Goal: Task Accomplishment & Management: Manage account settings

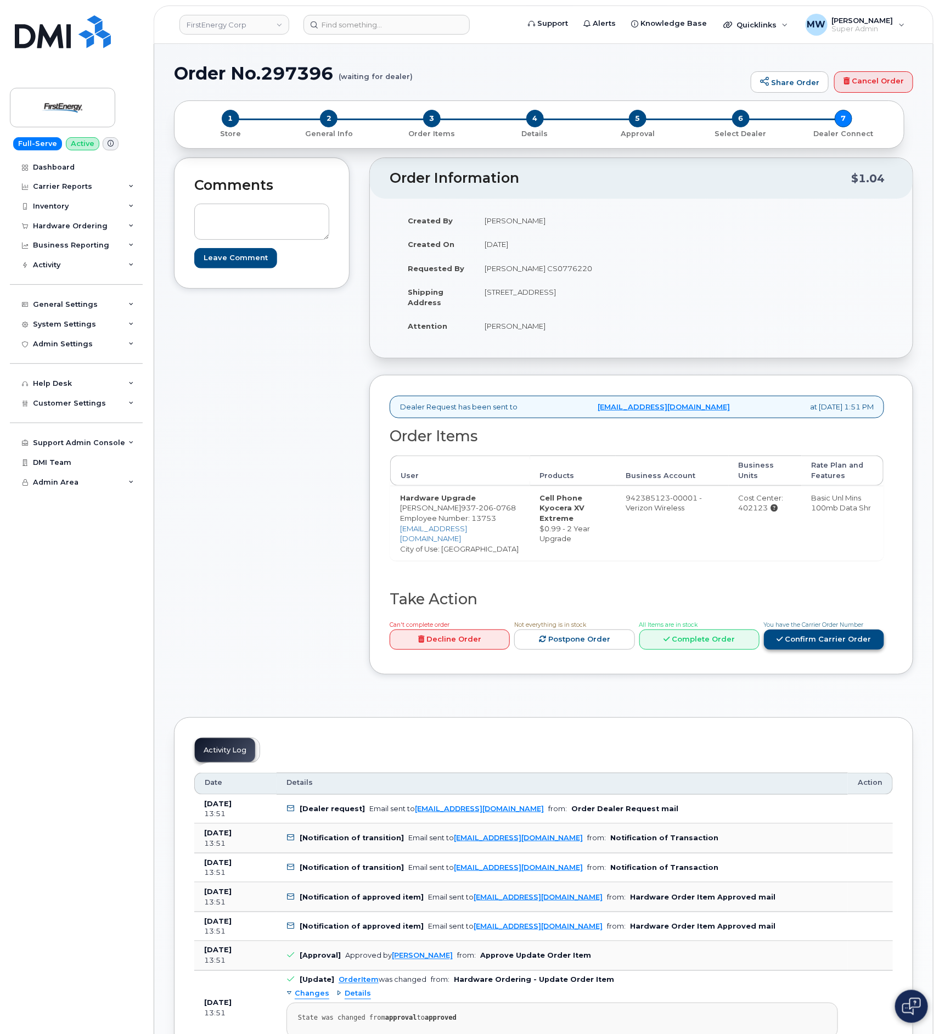
click at [853, 646] on link "Confirm Carrier Order" at bounding box center [824, 639] width 120 height 20
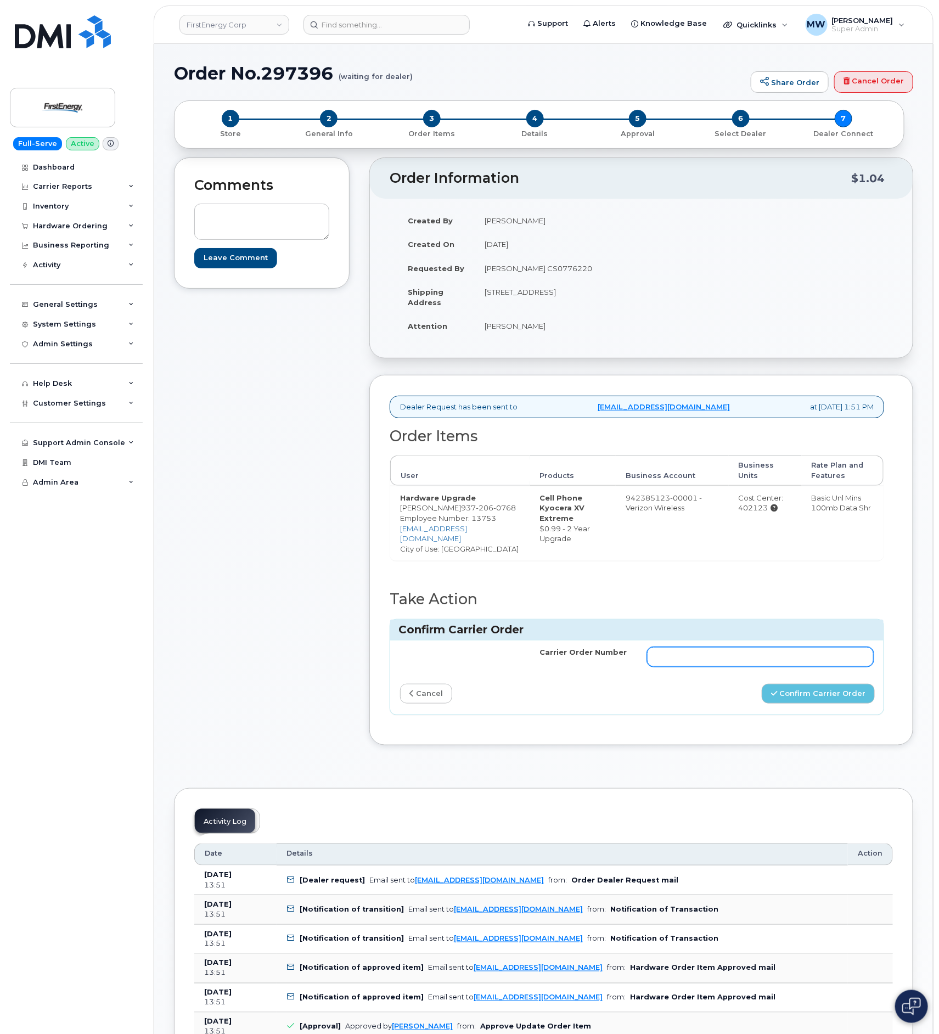
click at [781, 667] on input "Carrier Order Number" at bounding box center [760, 657] width 227 height 20
paste input "MB3000588438544"
type input "MB3000588438544"
click at [868, 695] on button "Confirm Carrier Order" at bounding box center [818, 694] width 113 height 20
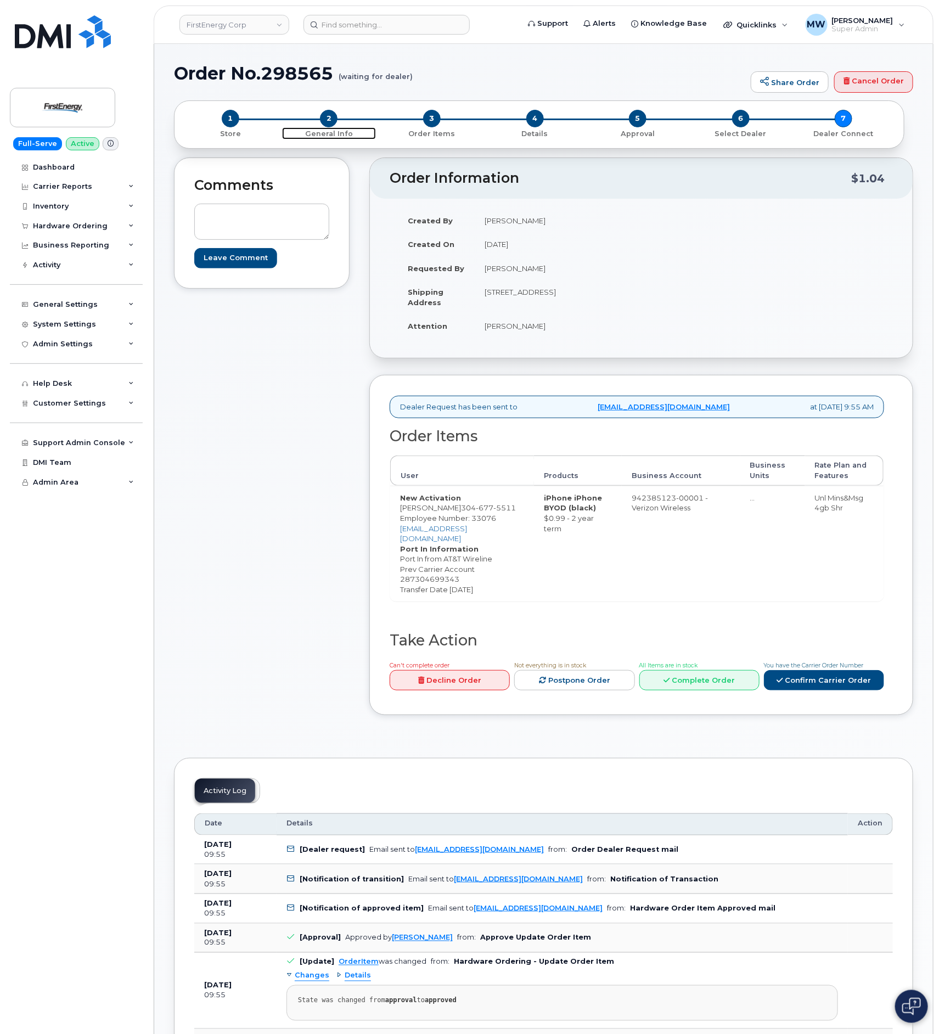
click at [331, 122] on span "2" at bounding box center [329, 119] width 18 height 18
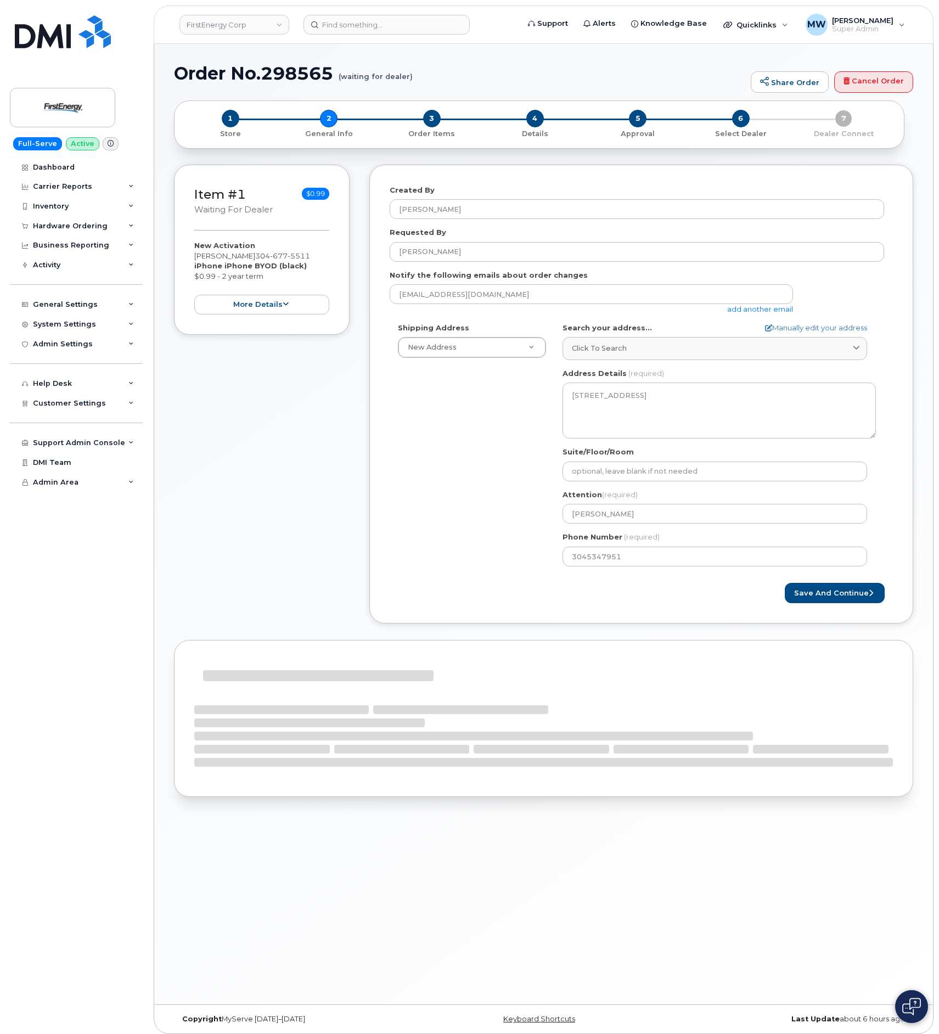
select select
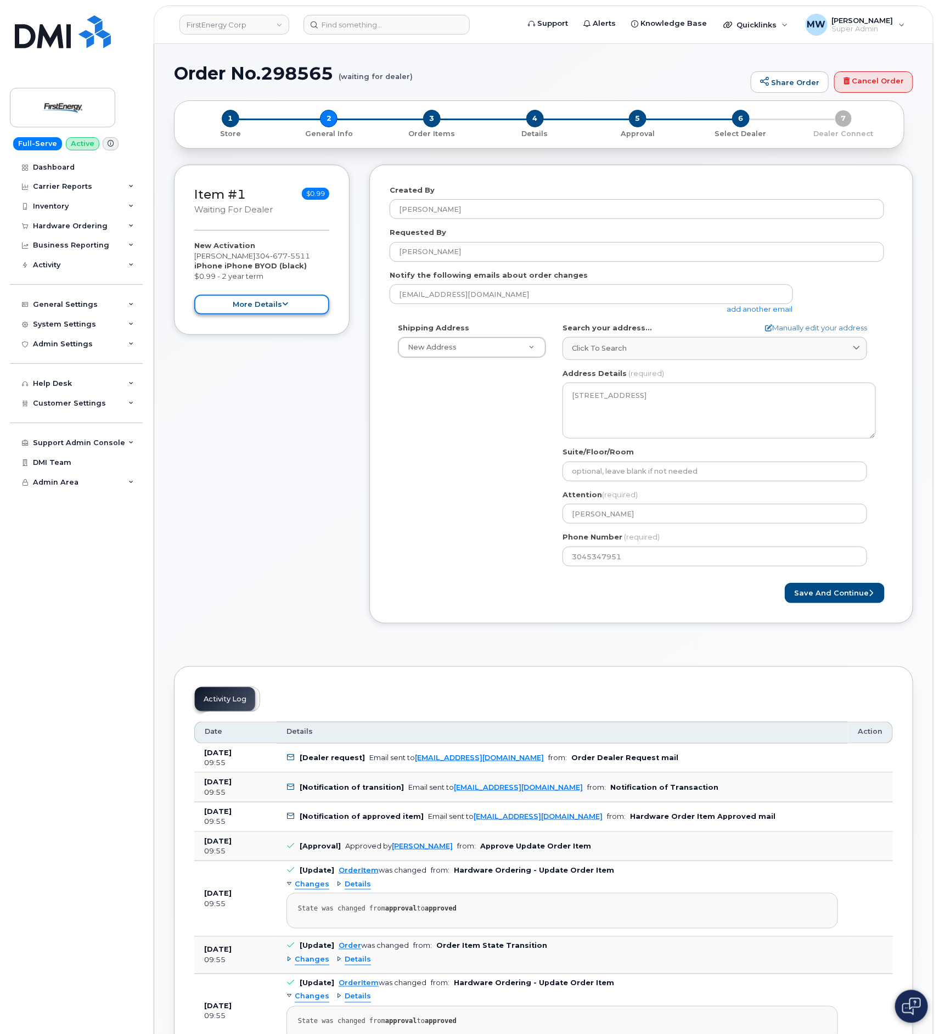
click at [273, 303] on button "more details" at bounding box center [261, 305] width 135 height 20
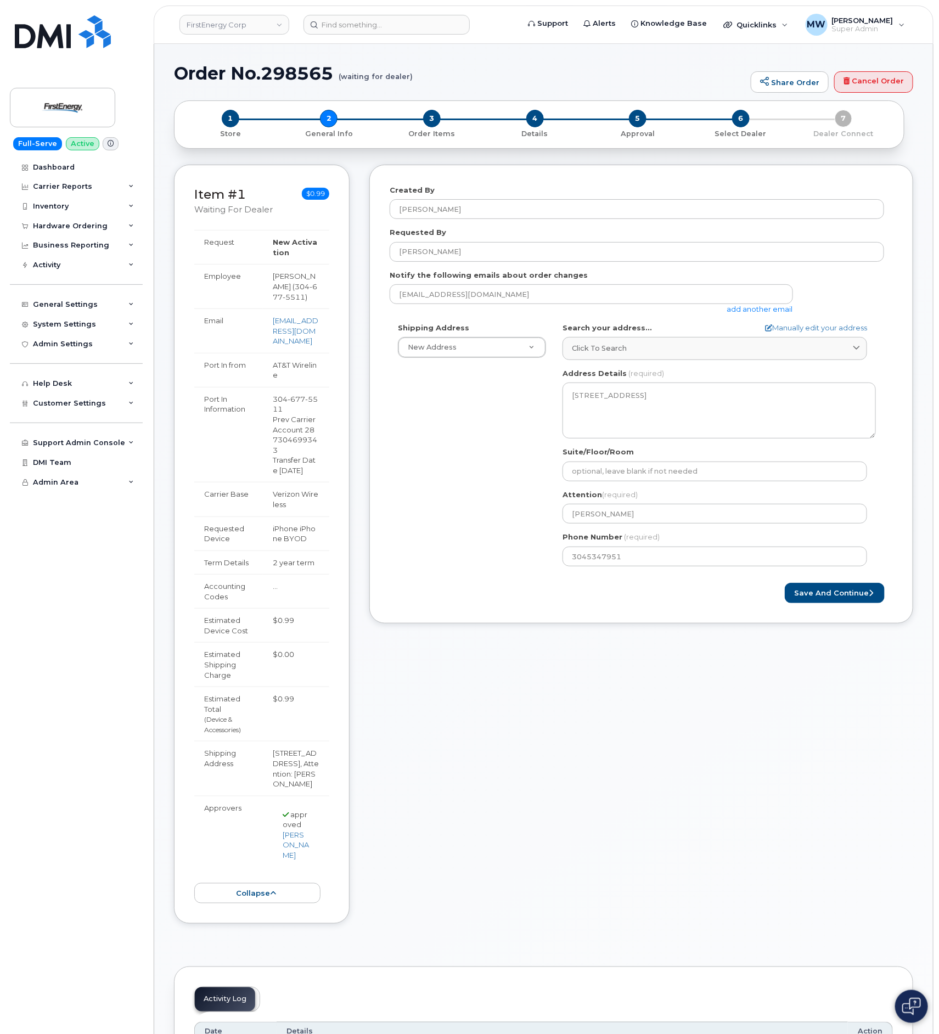
click at [305, 560] on tbody "Request New Activation Employee William A Satterfield ( 304 677 5511 ) Email ws…" at bounding box center [261, 551] width 135 height 643
click at [420, 718] on div "Created By Melissa Hoye Requested By Amanda N Caynor Notify the following email…" at bounding box center [641, 553] width 544 height 776
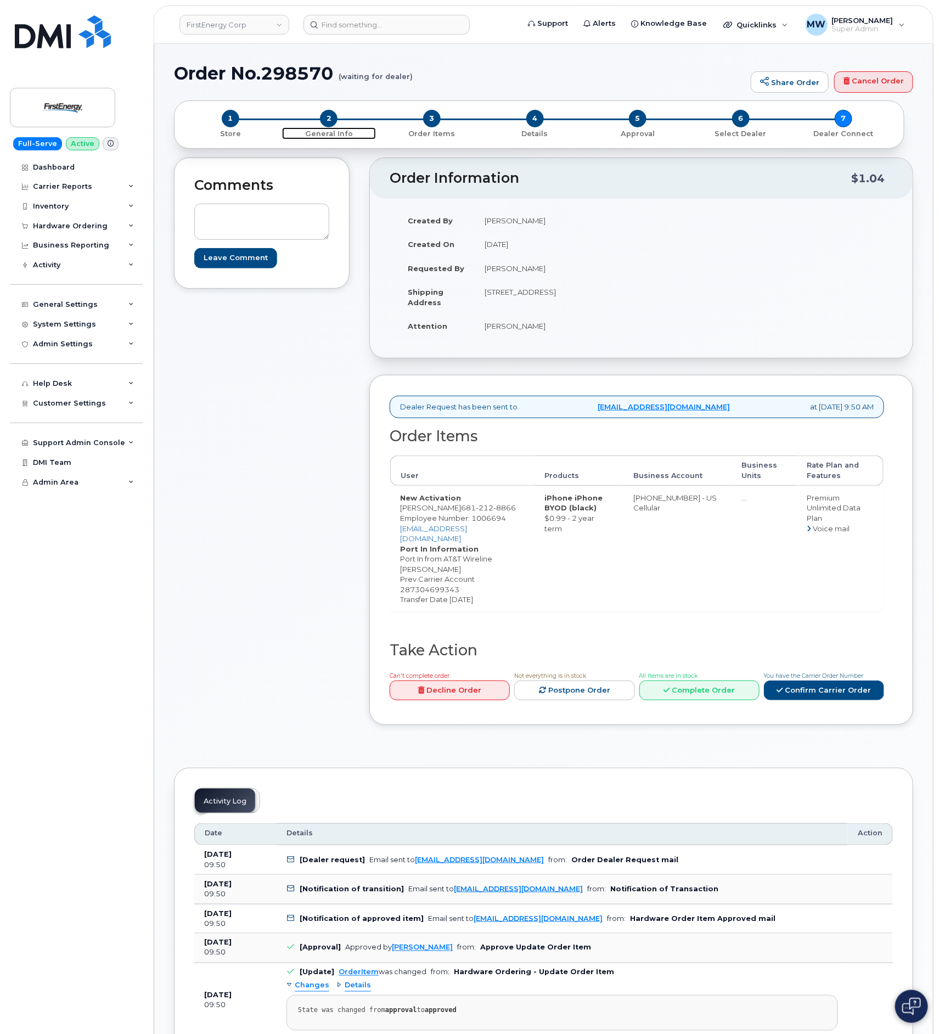
click at [328, 121] on span "2" at bounding box center [329, 119] width 18 height 18
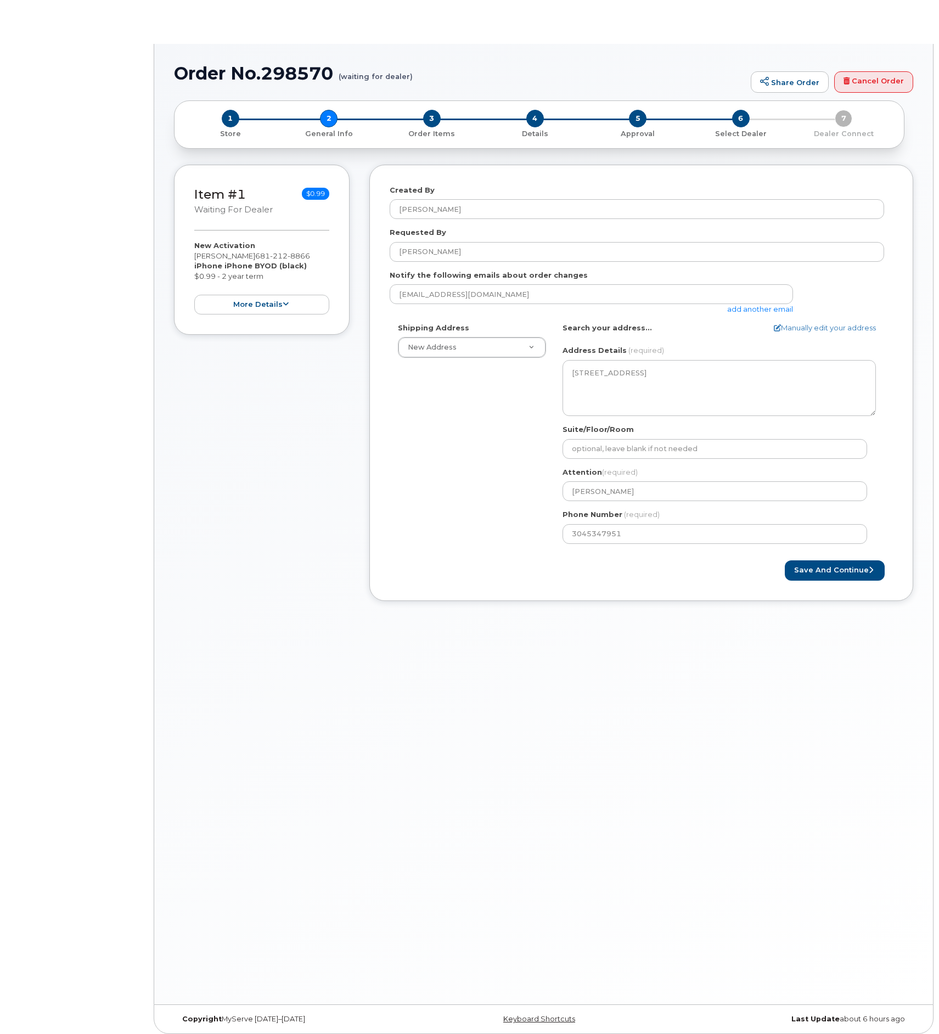
select select
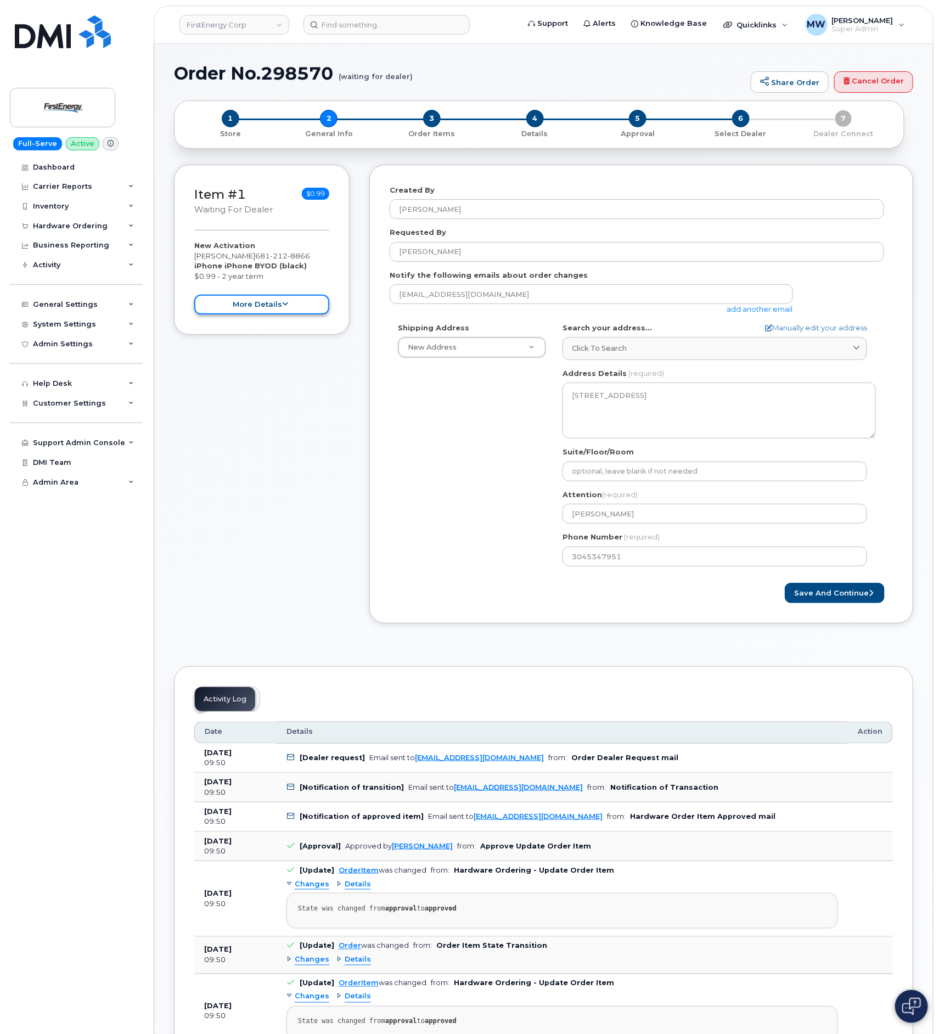
click at [257, 300] on button "more details" at bounding box center [261, 305] width 135 height 20
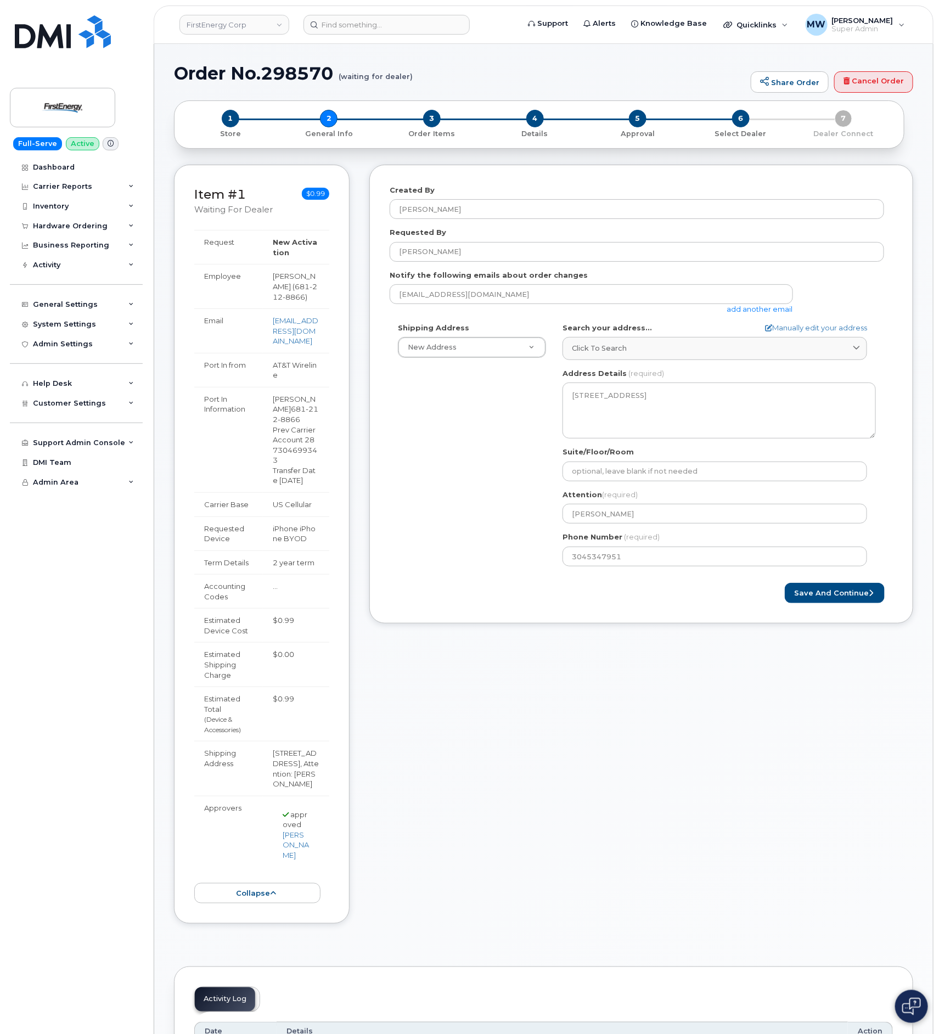
scroll to position [82, 0]
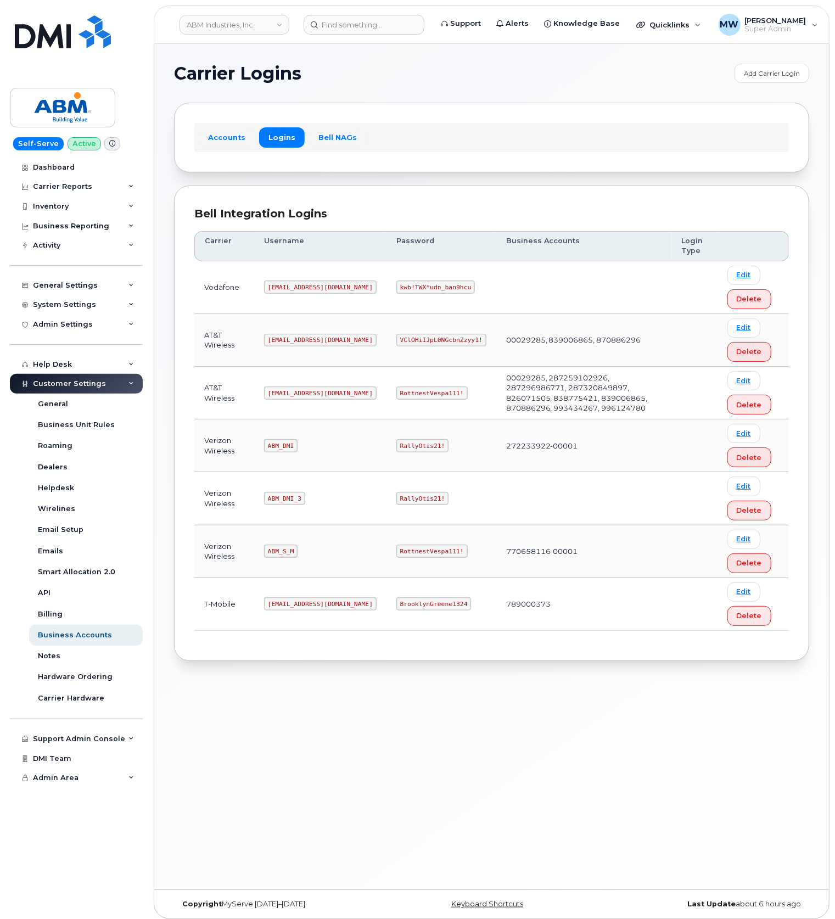
click at [396, 345] on code "VClOHiIJpL0NGcbnZzyy1!" at bounding box center [441, 340] width 90 height 13
copy code "VClOHiIJpL0NGcbnZzyy1!"
click at [396, 396] on code "RottnestVespa111!" at bounding box center [431, 392] width 71 height 13
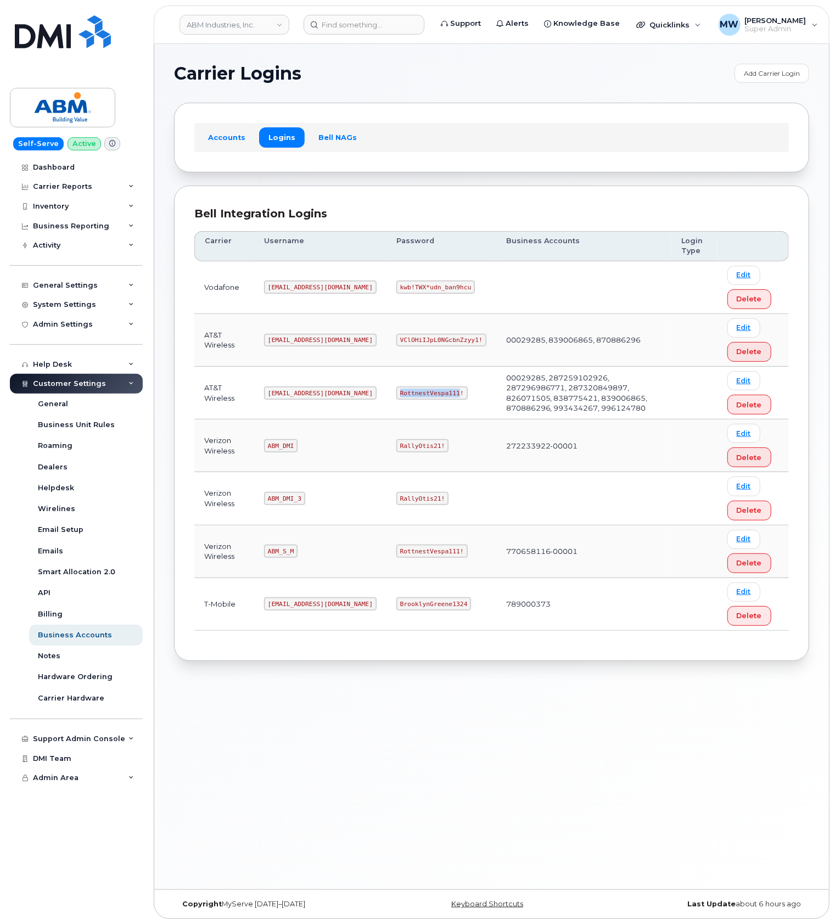
click at [396, 396] on code "RottnestVespa111!" at bounding box center [431, 392] width 71 height 13
copy code "RottnestVespa111!"
click at [279, 397] on code "abm@dminc.com" at bounding box center [320, 392] width 113 height 13
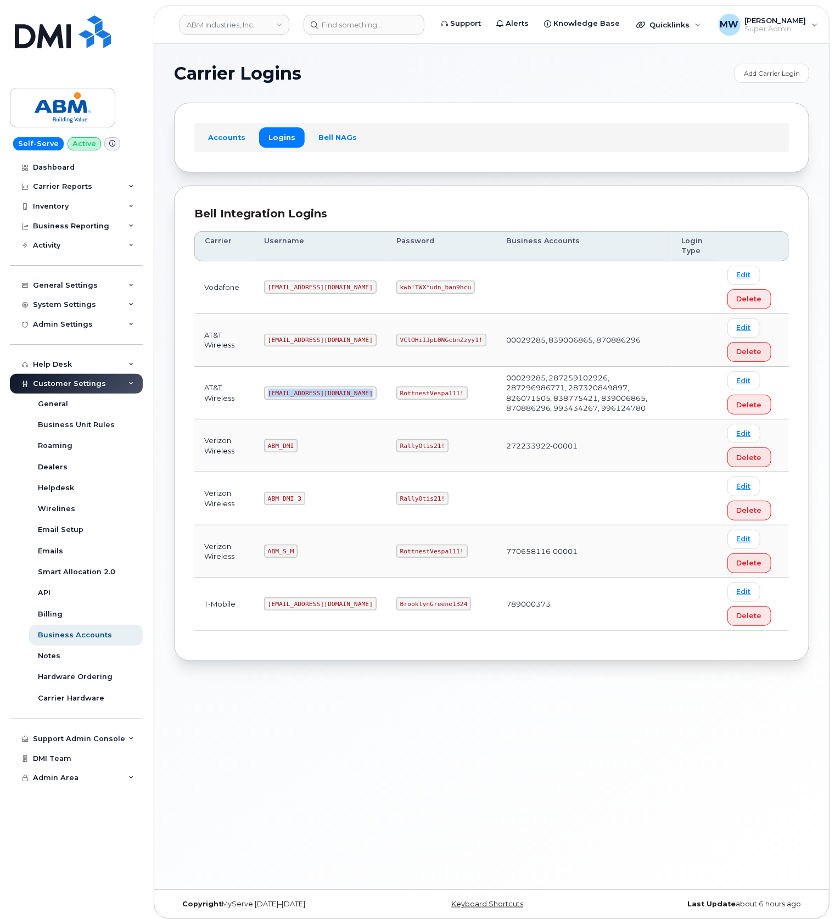
drag, startPoint x: 279, startPoint y: 397, endPoint x: 2, endPoint y: 347, distance: 281.1
click at [275, 391] on code "abm@dminc.com" at bounding box center [320, 392] width 113 height 13
copy code "abm@dminc.com"
click at [396, 398] on code "RottnestVespa111!" at bounding box center [431, 392] width 71 height 13
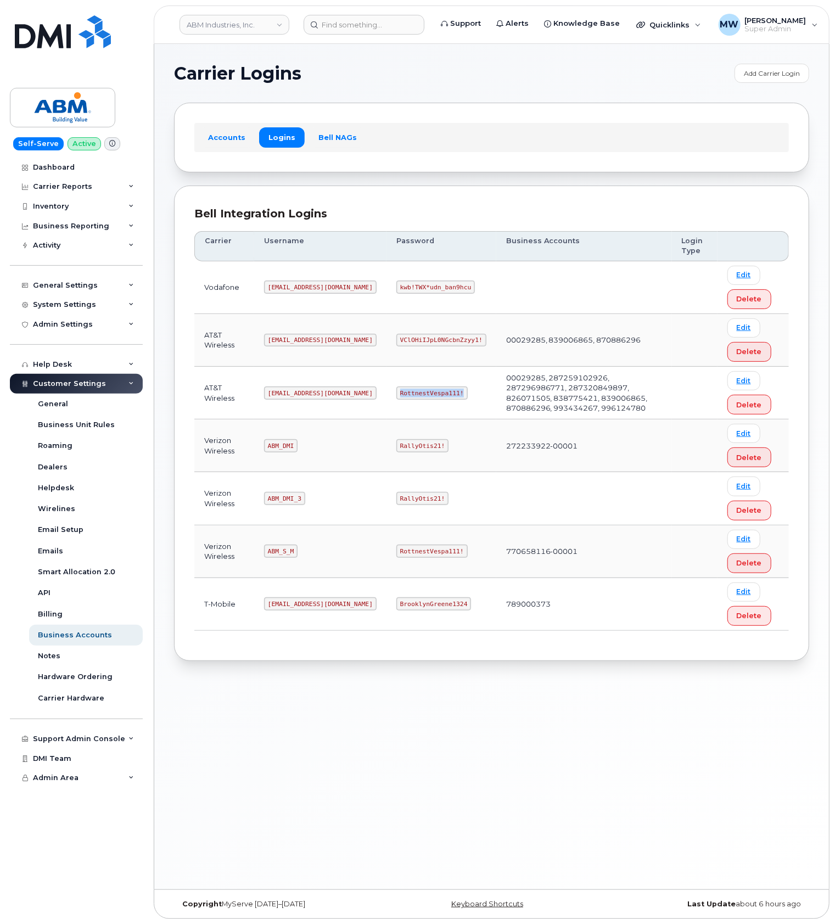
drag, startPoint x: 384, startPoint y: 398, endPoint x: 319, endPoint y: 356, distance: 77.3
click at [396, 395] on code "RottnestVespa111!" at bounding box center [431, 392] width 71 height 13
copy code "RottnestVespa111!"
click at [356, 35] on header "ABM Industries, Inc. Support Alerts Knowledge Base Quicklinks Suspend / Cancel …" at bounding box center [492, 24] width 676 height 38
click at [360, 27] on input at bounding box center [363, 25] width 121 height 20
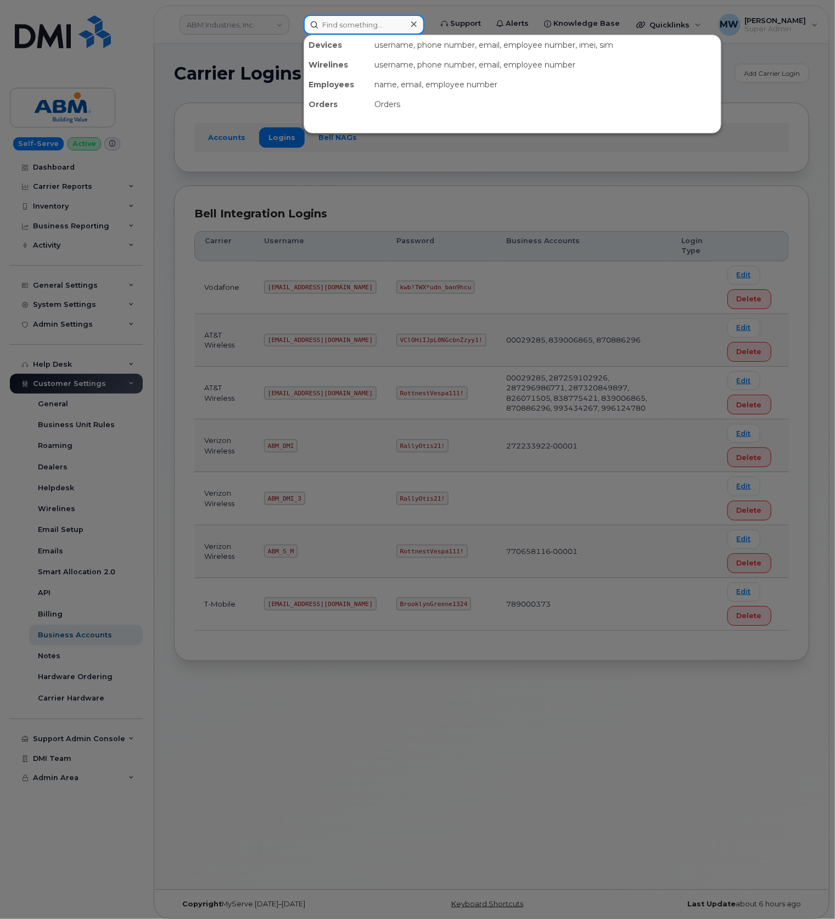
paste input "293987"
type input "293987"
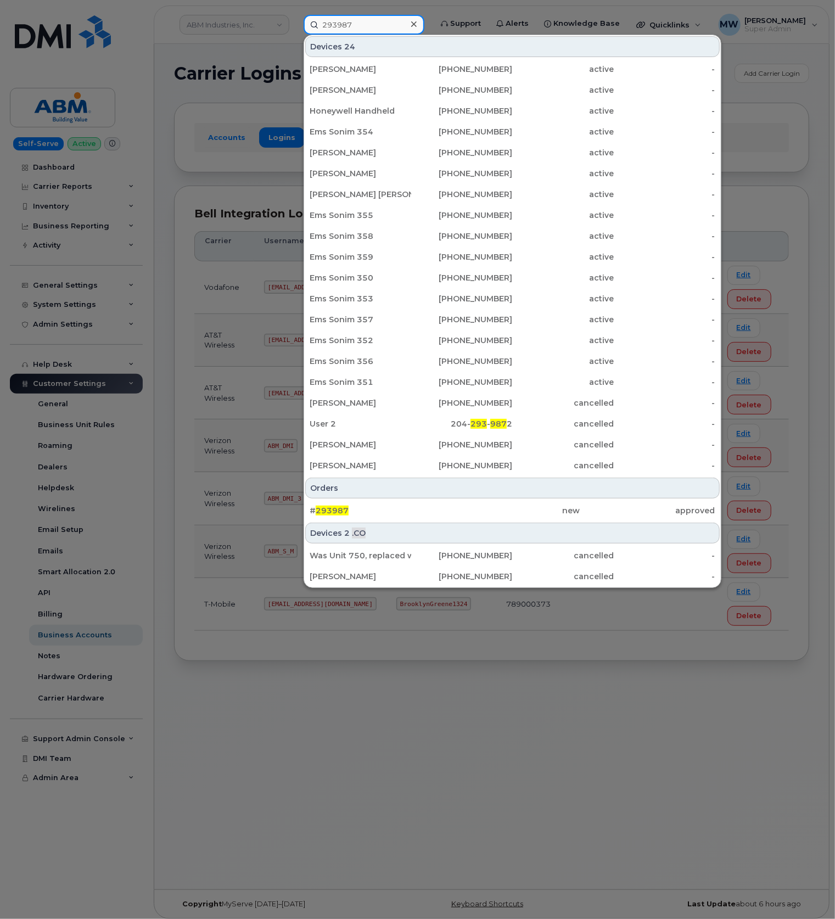
drag, startPoint x: 376, startPoint y: 22, endPoint x: 242, endPoint y: 34, distance: 135.0
click at [295, 34] on div "293987 Devices 24 Lisa Lemoine 780-206-9287 active - Brian Glazier 226-757-1753…" at bounding box center [364, 25] width 138 height 20
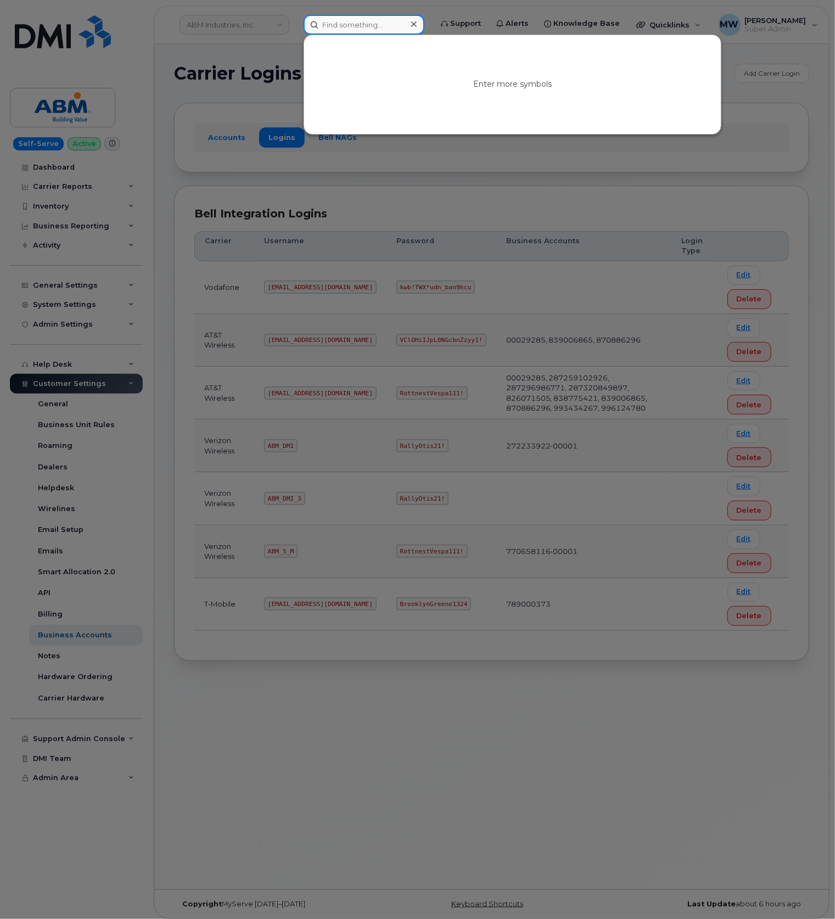
click at [367, 26] on input at bounding box center [363, 25] width 121 height 20
paste input "8647356576"
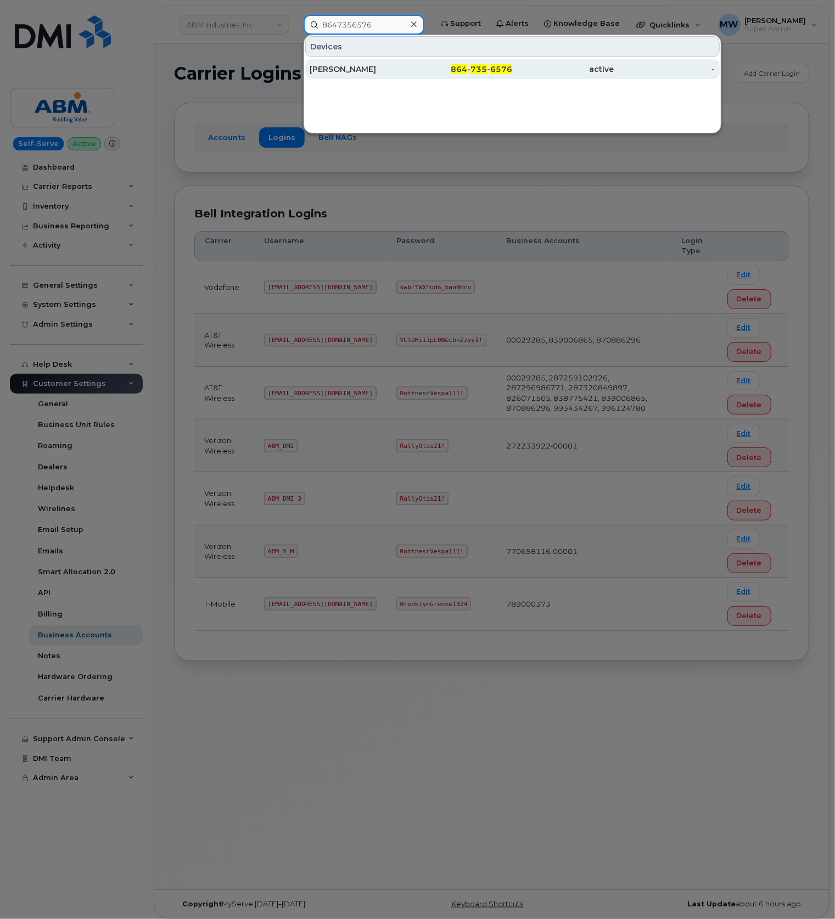
type input "8647356576"
click at [411, 77] on div "Marco Nestola" at bounding box center [462, 69] width 102 height 20
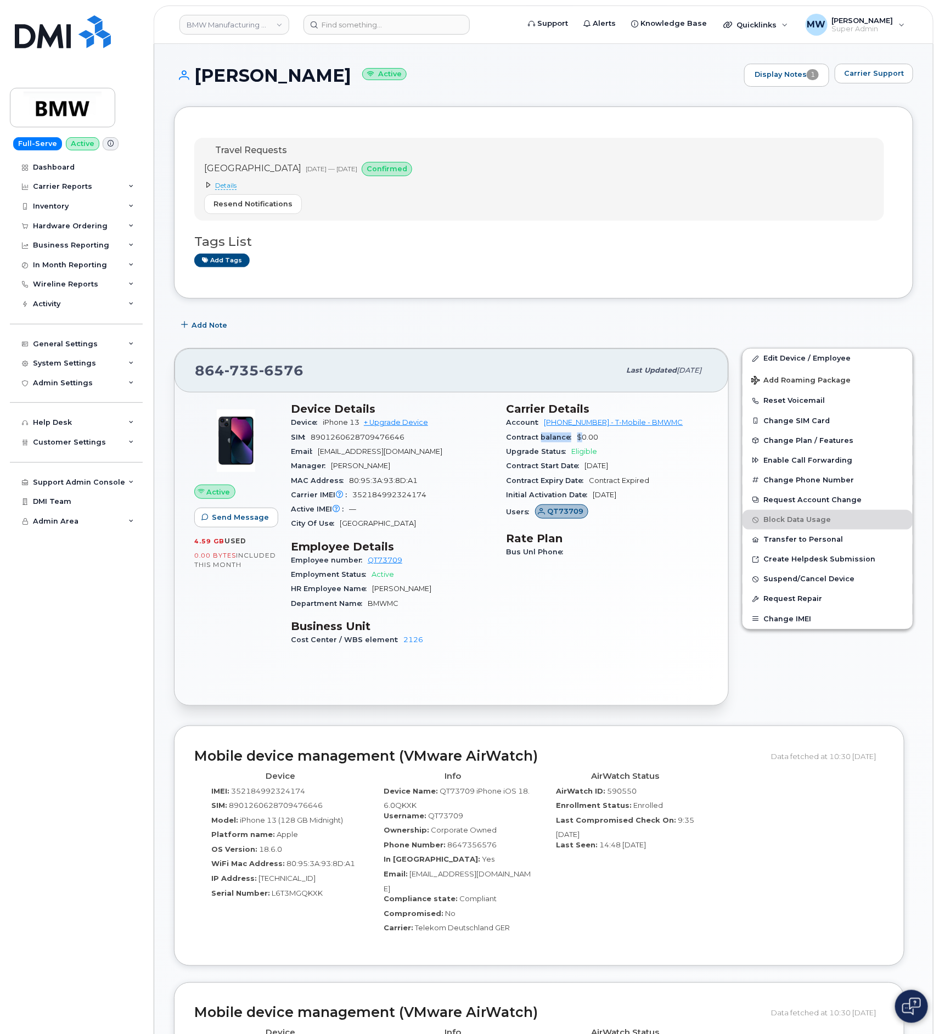
drag, startPoint x: 542, startPoint y: 433, endPoint x: 580, endPoint y: 434, distance: 38.4
click at [580, 434] on div "Contract balance $0.00" at bounding box center [608, 437] width 203 height 14
drag, startPoint x: 542, startPoint y: 422, endPoint x: 588, endPoint y: 432, distance: 47.1
click at [588, 430] on div "Account [PHONE_NUMBER] - T-Mobile - BMWMC" at bounding box center [608, 422] width 203 height 14
copy link "972523090"
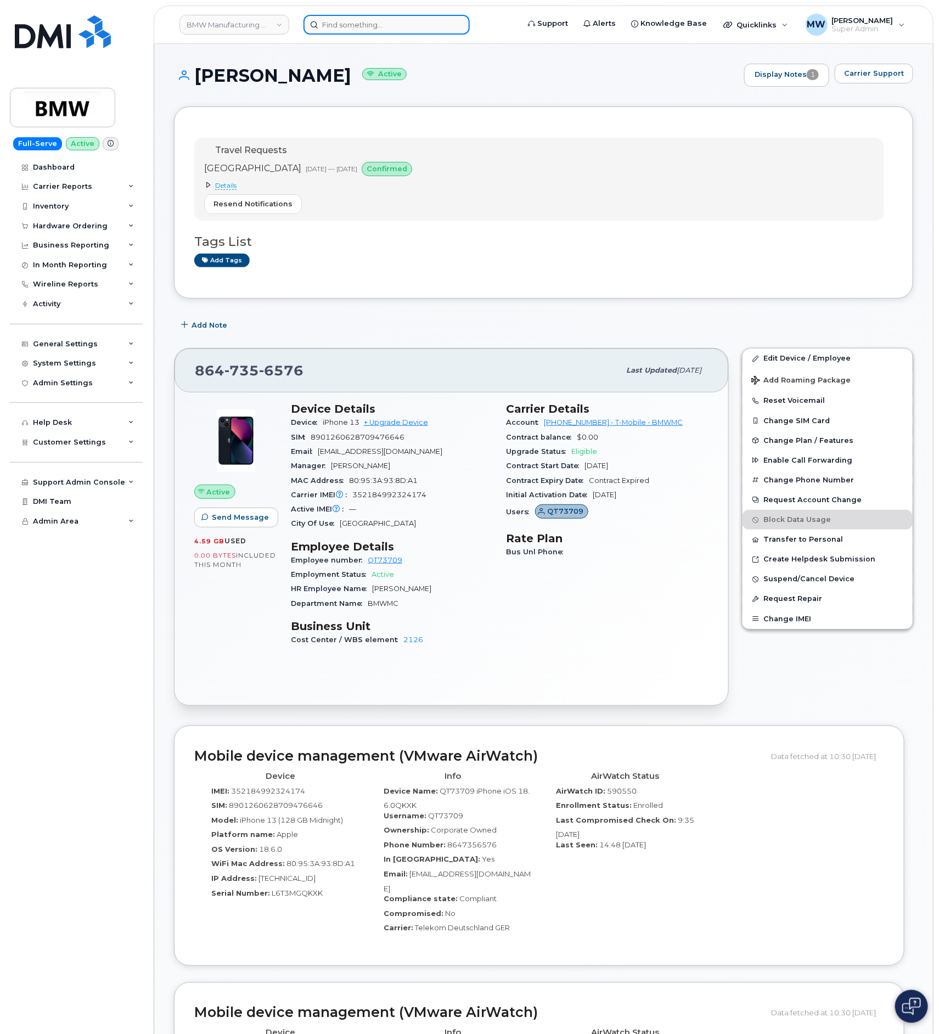
click at [364, 33] on div at bounding box center [407, 25] width 208 height 20
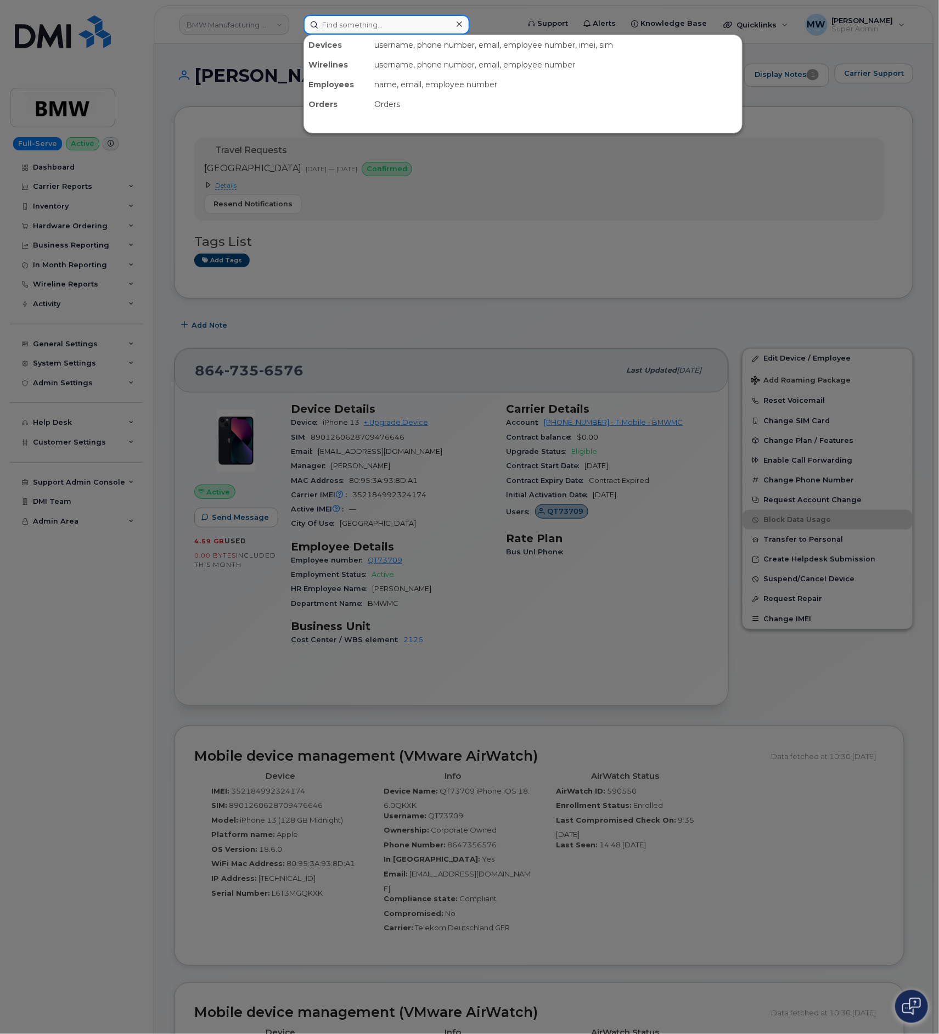
paste input "8646520042"
type input "8646520042"
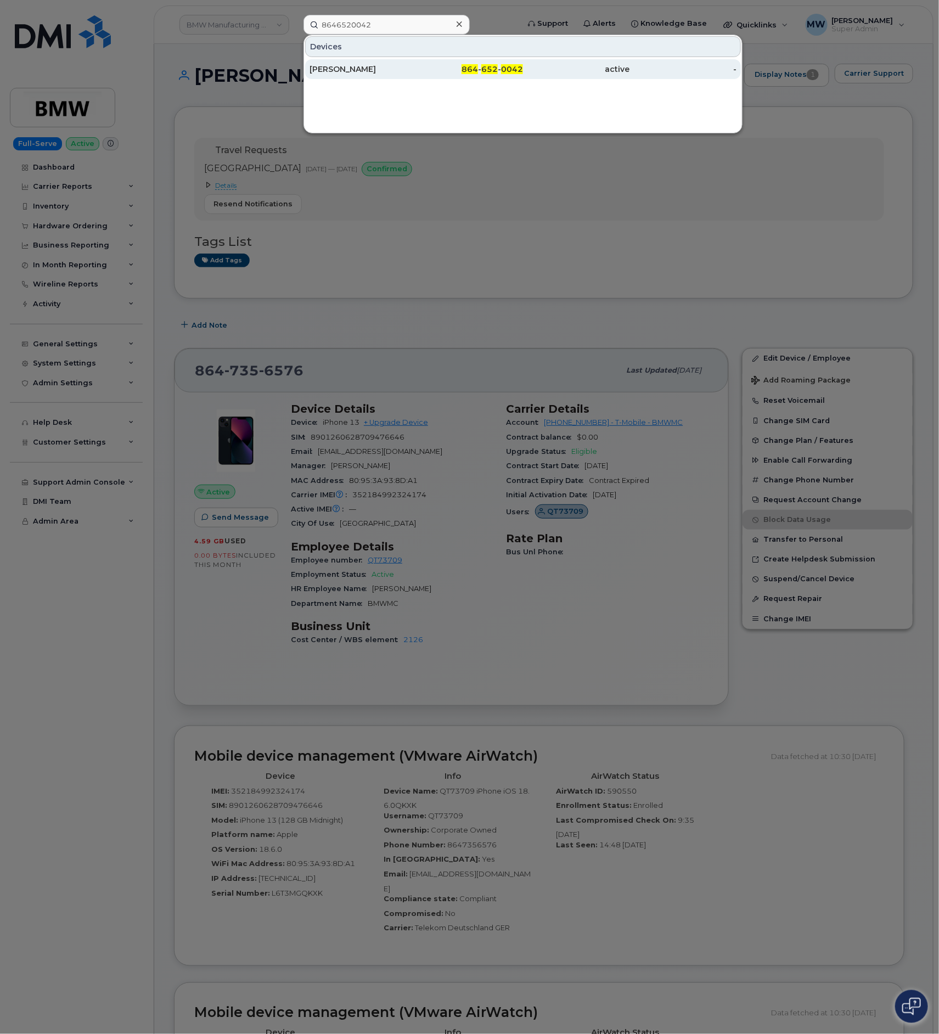
click at [584, 65] on div "active" at bounding box center [576, 69] width 107 height 11
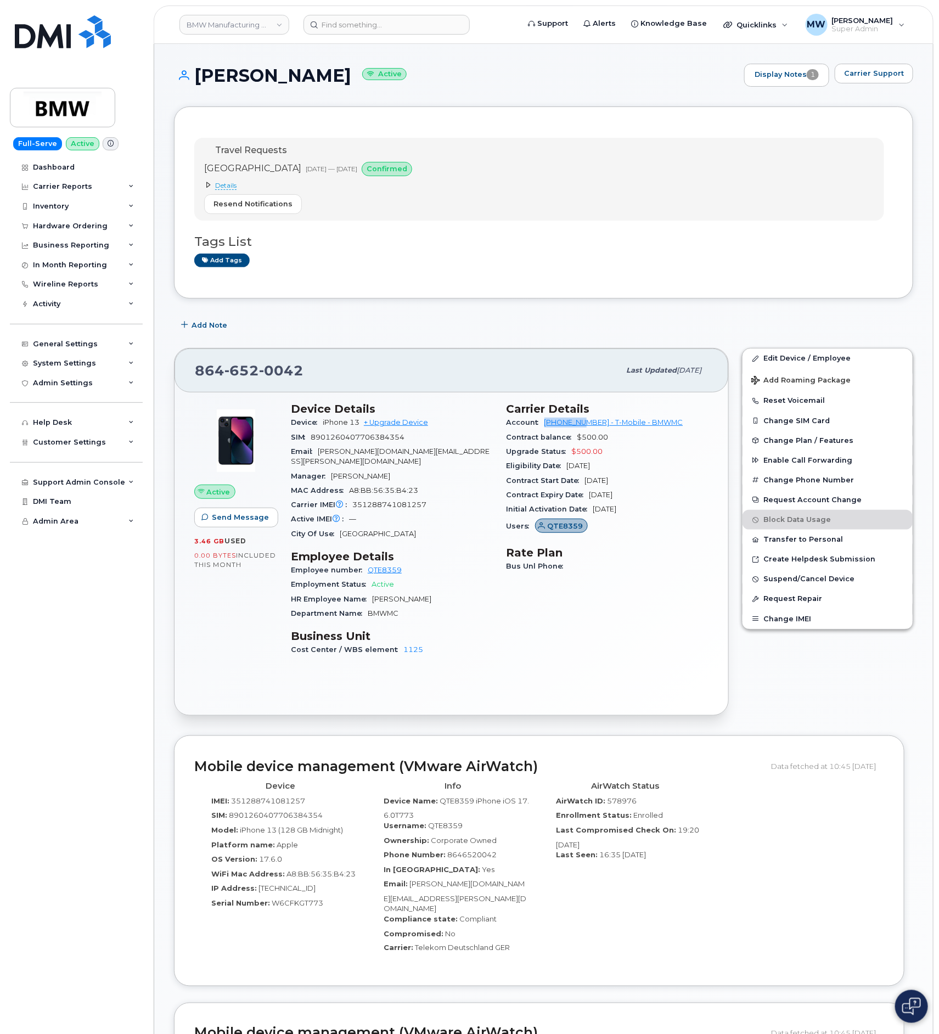
drag, startPoint x: 542, startPoint y: 428, endPoint x: 588, endPoint y: 429, distance: 45.6
click at [588, 429] on div "Account [PHONE_NUMBER] - T-Mobile - BMWMC" at bounding box center [608, 422] width 203 height 14
copy link "972523090"
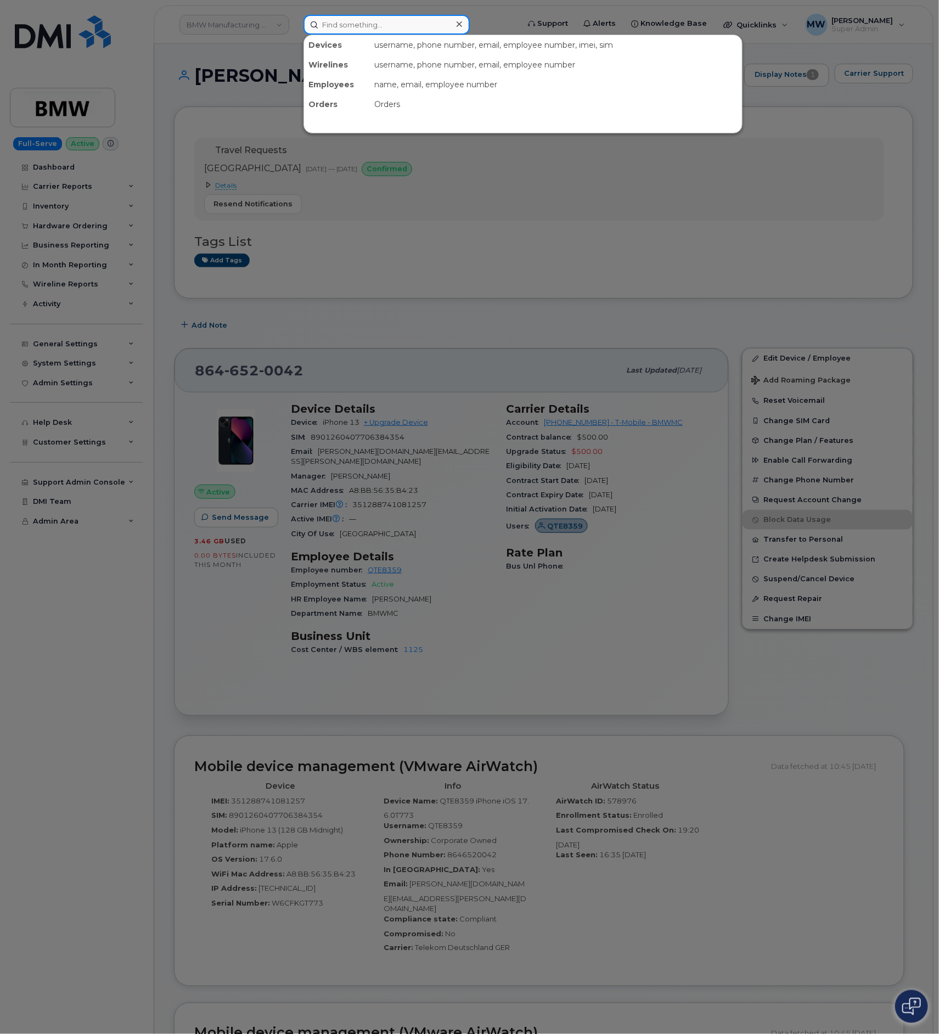
click at [382, 21] on input at bounding box center [386, 25] width 166 height 20
paste input "6467841549"
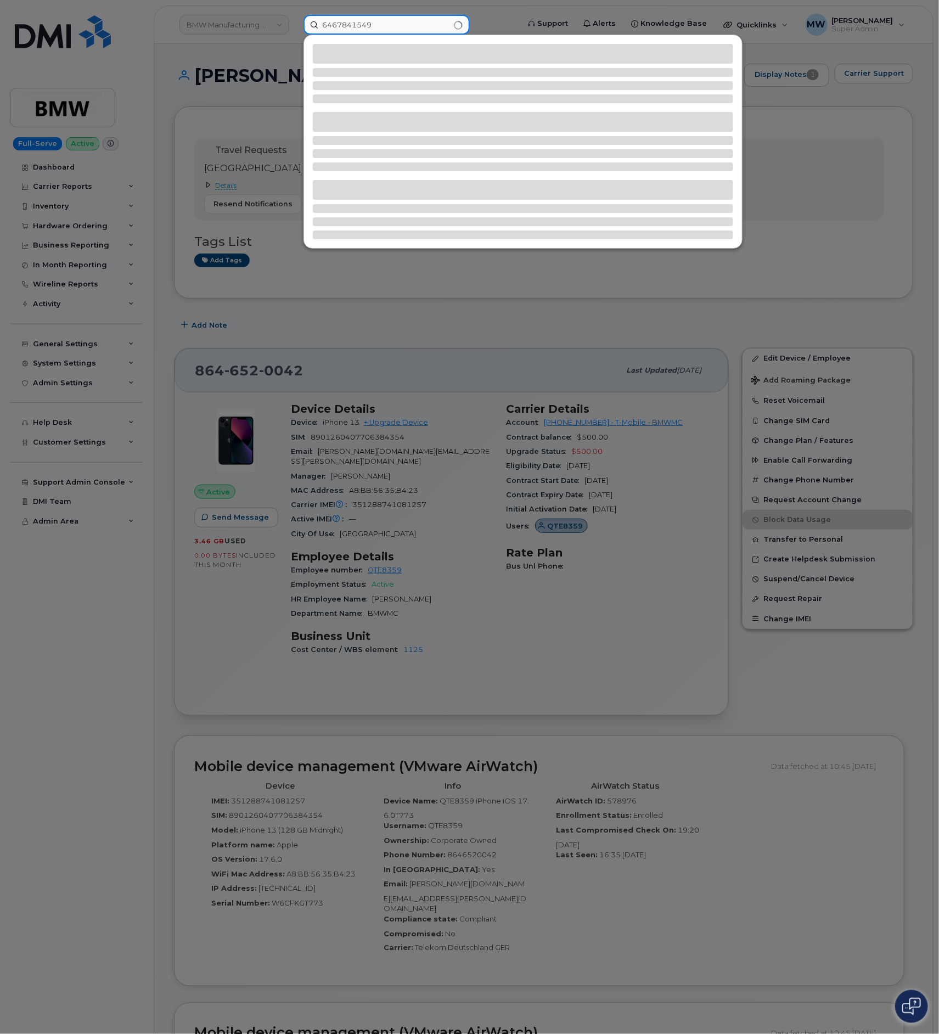
type input "6467841549"
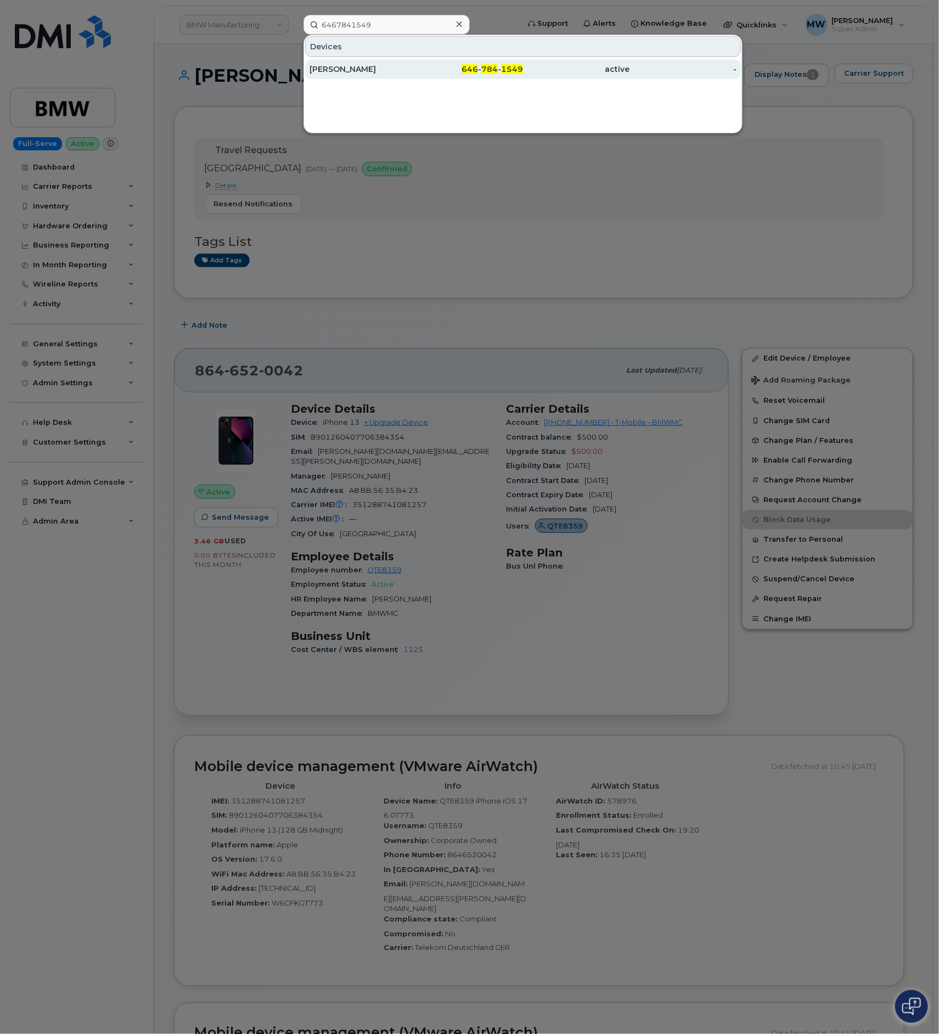
click at [501, 66] on div "646 - 784 - 1549" at bounding box center [470, 69] width 107 height 11
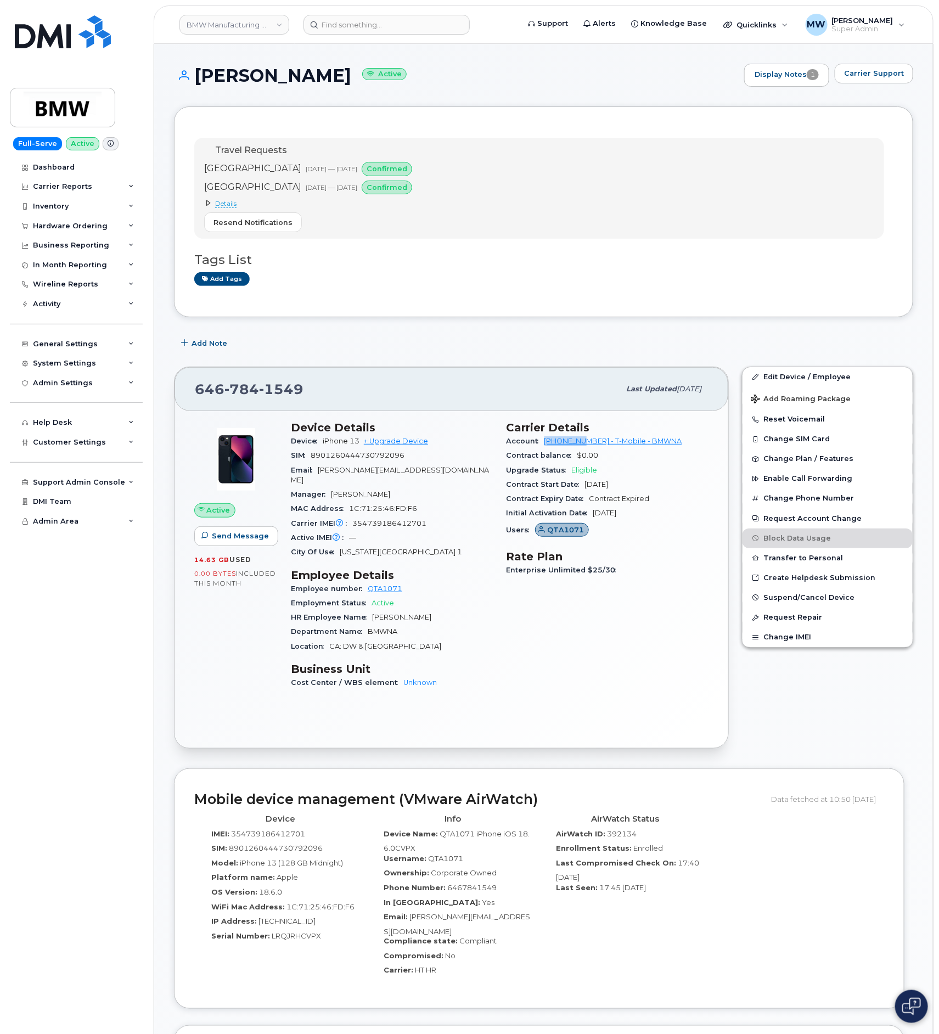
drag, startPoint x: 543, startPoint y: 445, endPoint x: 594, endPoint y: 445, distance: 51.0
click at [588, 447] on div "Account 973767968 - T-Mobile - BMWNA" at bounding box center [608, 441] width 203 height 14
copy link "973767968"
click at [787, 380] on link "Edit Device / Employee" at bounding box center [828, 377] width 170 height 20
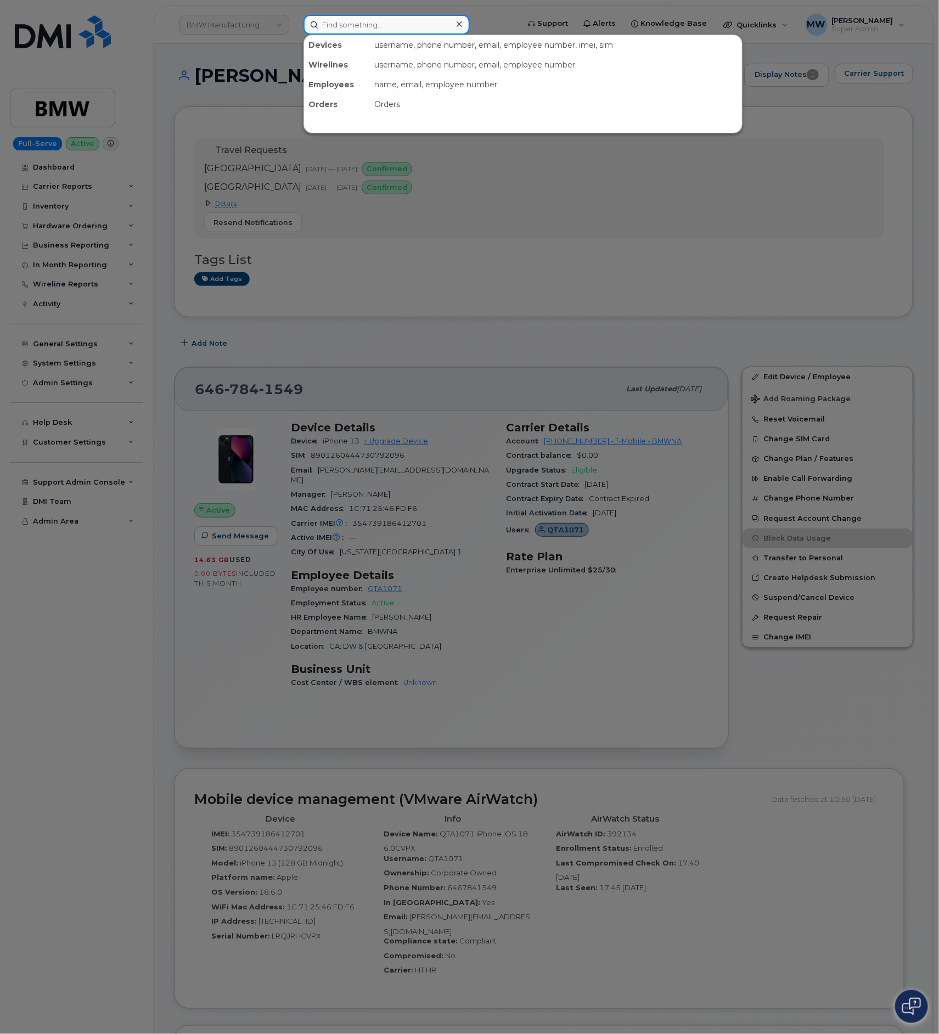
click at [387, 33] on input at bounding box center [386, 25] width 166 height 20
paste input "419) 309-4442"
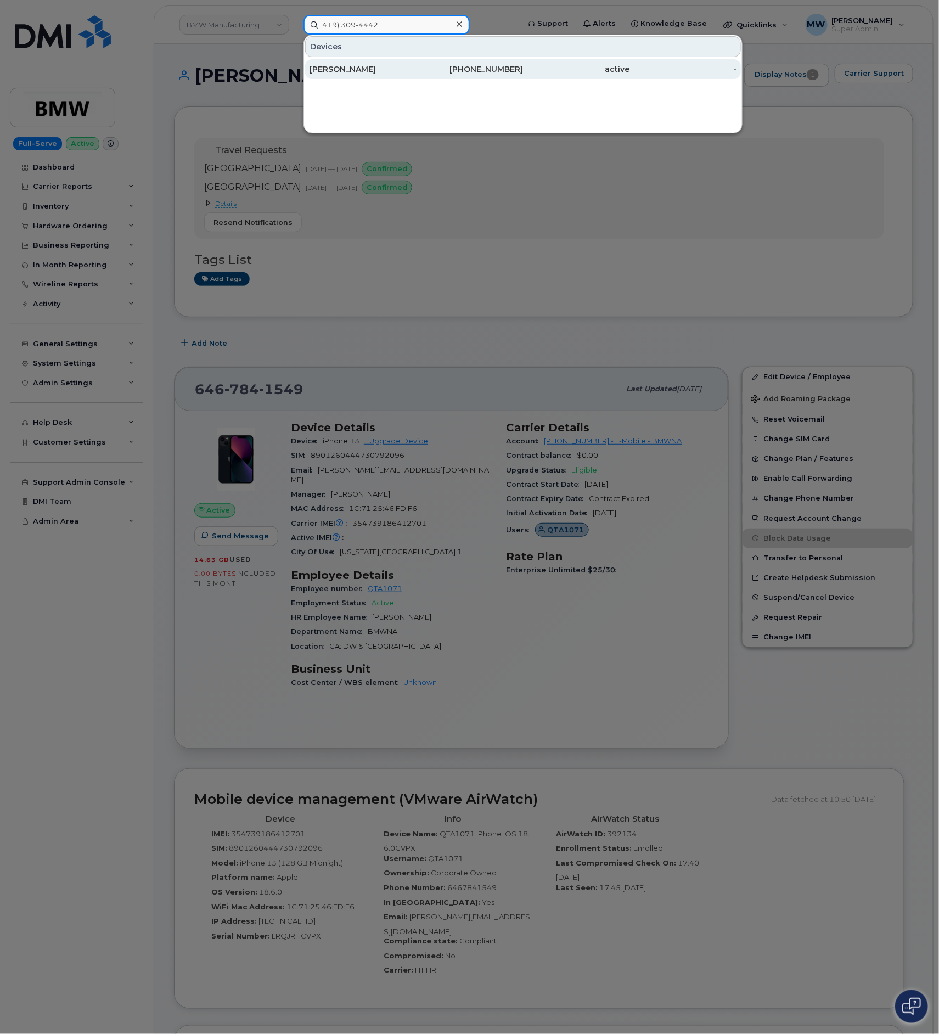
type input "419) 309-4442"
click at [475, 65] on div "419-309-4442" at bounding box center [470, 69] width 107 height 11
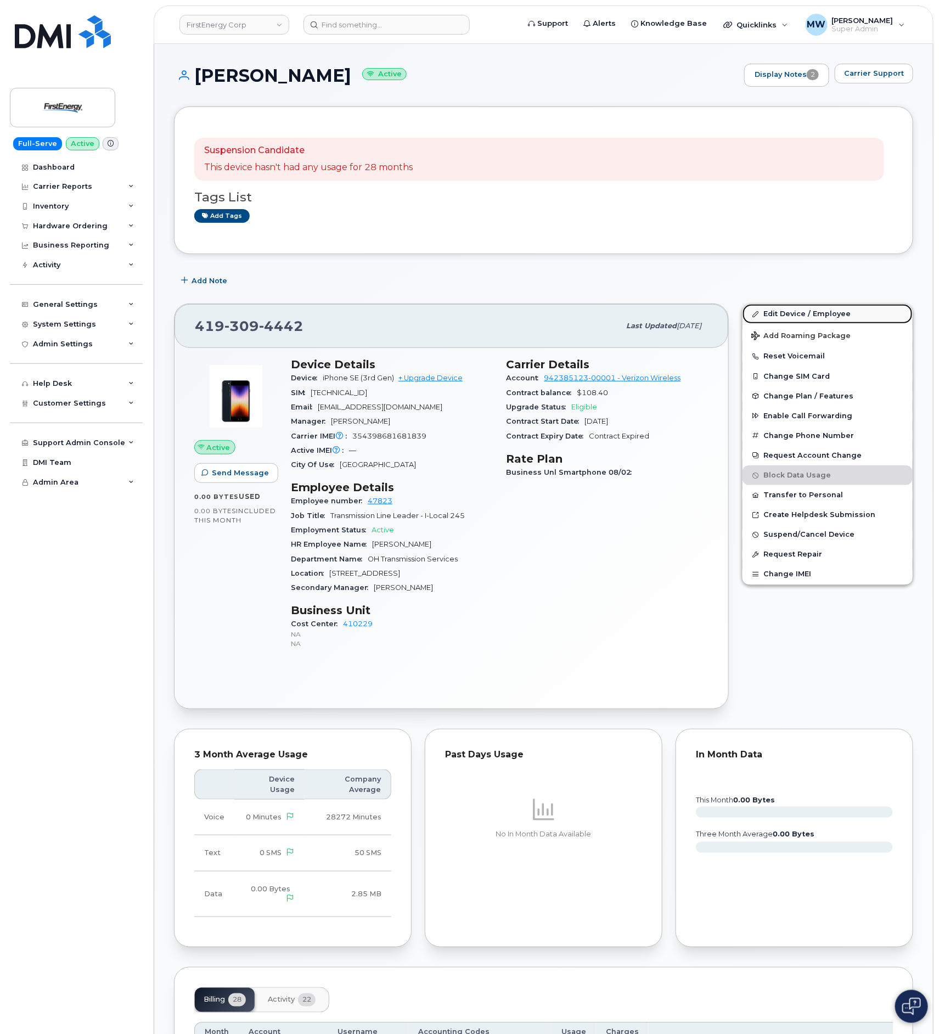
click at [766, 310] on link "Edit Device / Employee" at bounding box center [828, 314] width 170 height 20
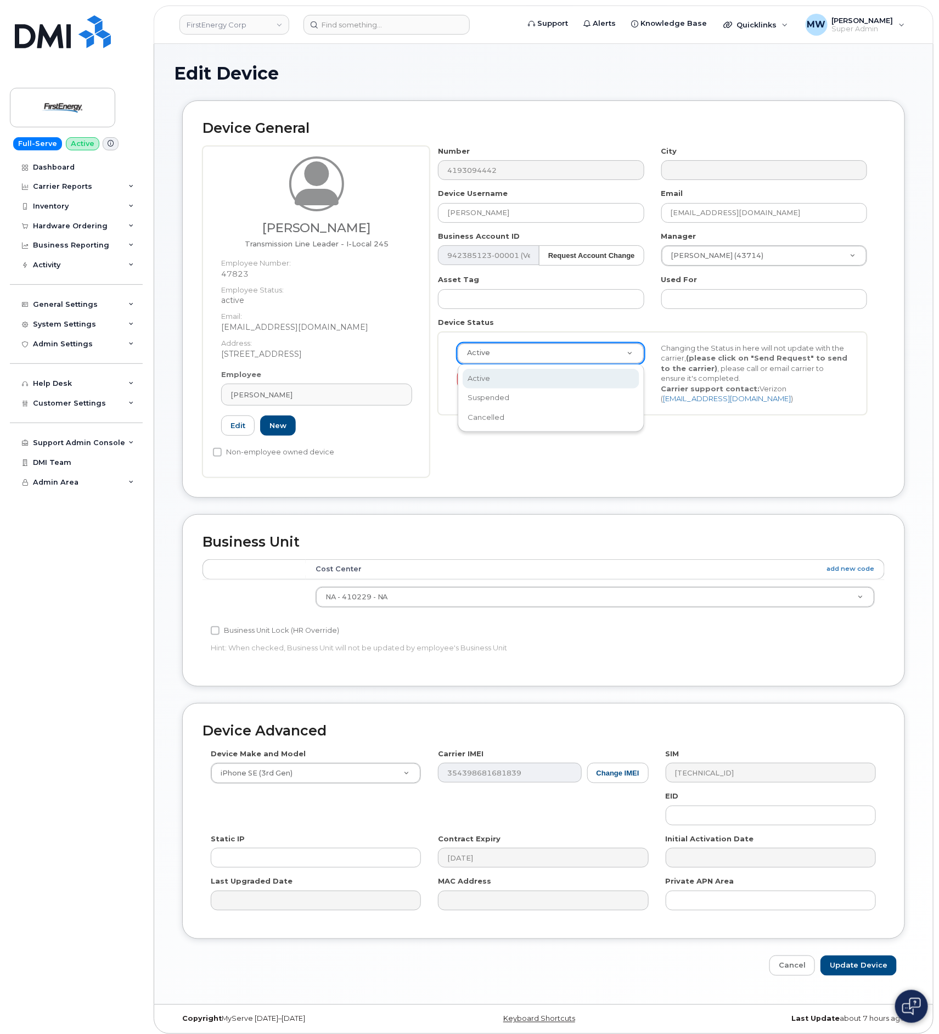
drag, startPoint x: 590, startPoint y: 348, endPoint x: 609, endPoint y: 422, distance: 76.5
click at [610, 427] on div "Active Suspended Cancelled" at bounding box center [551, 398] width 187 height 68
select select "cancelled"
click at [864, 976] on input "Update Device" at bounding box center [858, 965] width 76 height 20
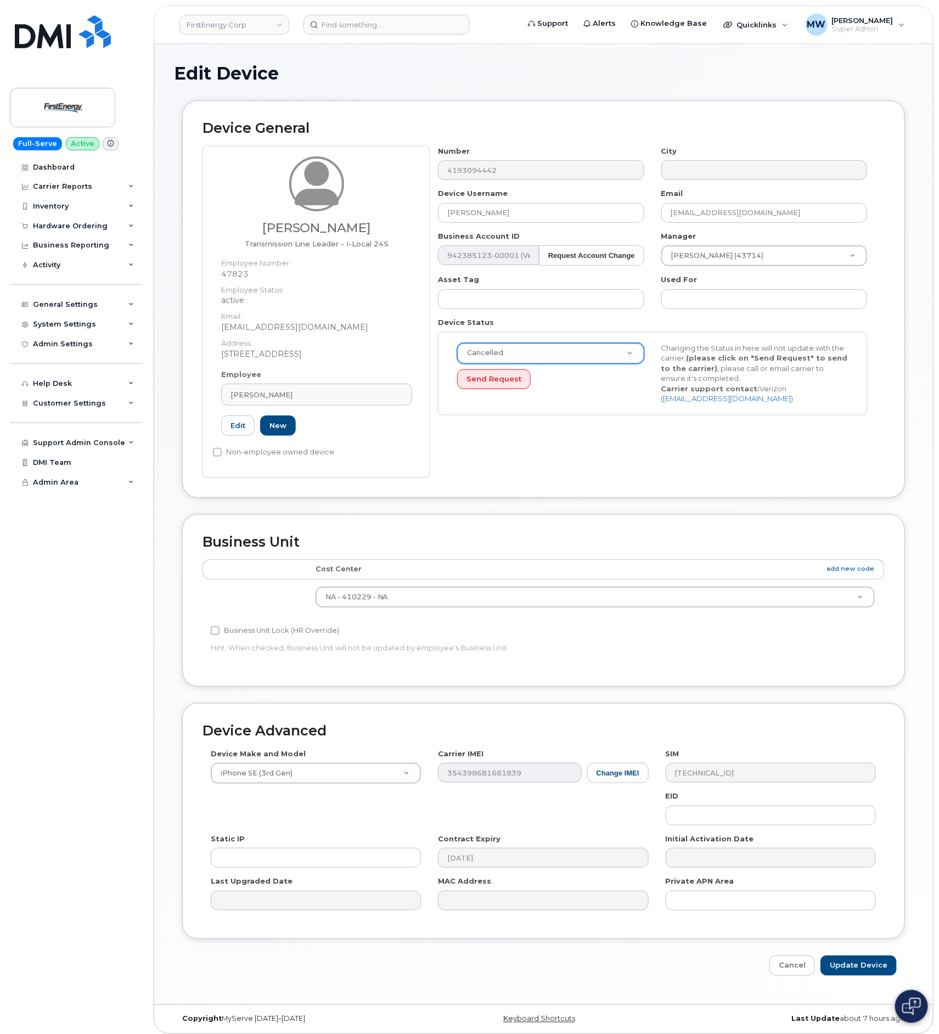
type input "Saving..."
